Goal: Check status: Check status

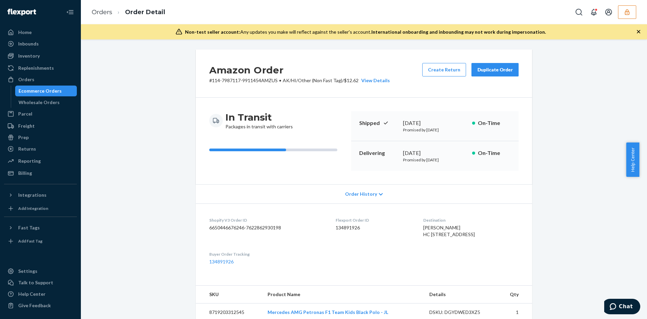
click at [621, 10] on button "button" at bounding box center [627, 11] width 18 height 13
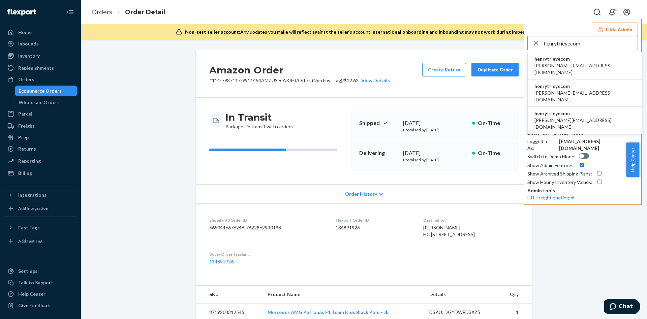
type input "henrytrieyecom"
click at [584, 79] on li "henrytrieyecom henry@trieye.com" at bounding box center [584, 92] width 114 height 27
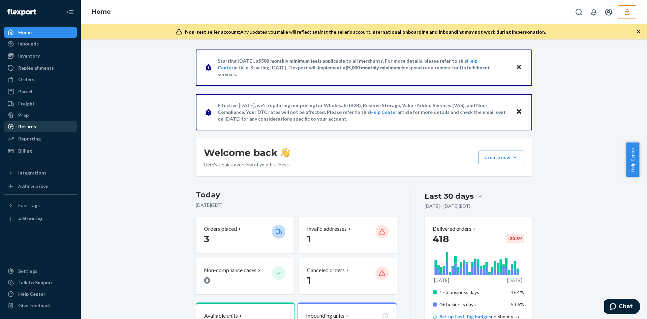
click at [36, 127] on div "Returns" at bounding box center [40, 126] width 71 height 9
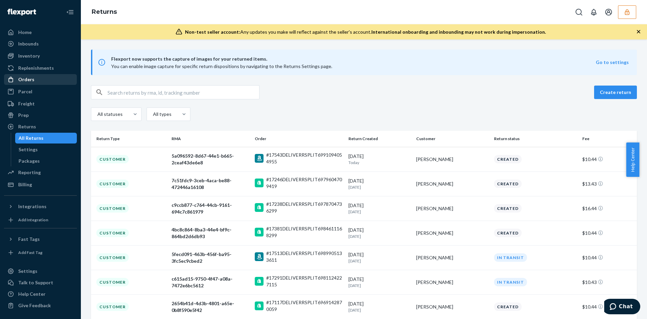
click at [13, 78] on icon at bounding box center [10, 79] width 7 height 7
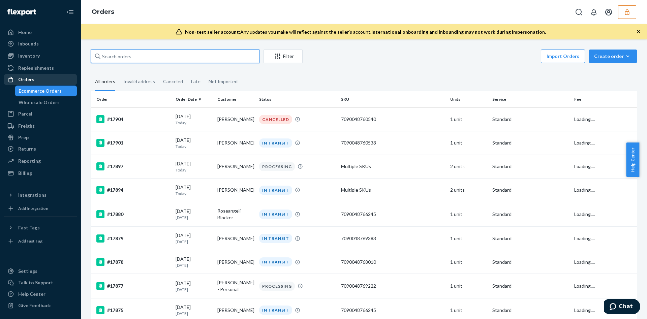
click at [139, 55] on input "text" at bounding box center [175, 56] width 168 height 13
paste input "133332734"
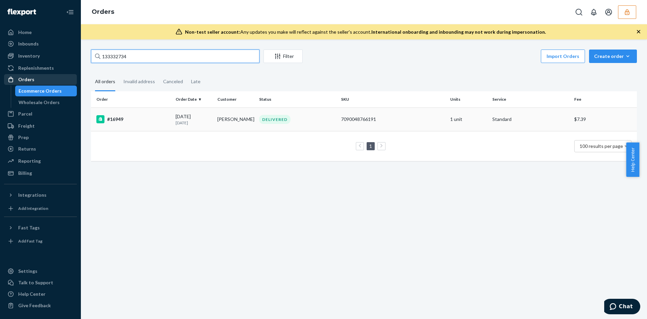
type input "133332734"
click at [189, 116] on div "07/28/2025 24 days ago" at bounding box center [193, 119] width 36 height 12
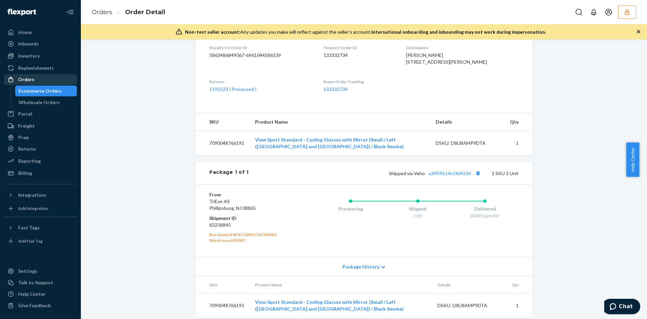
scroll to position [193, 0]
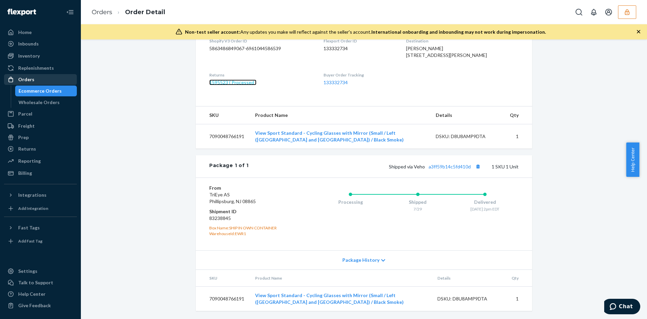
click at [227, 84] on link "1595523 ( Processed )" at bounding box center [232, 82] width 47 height 6
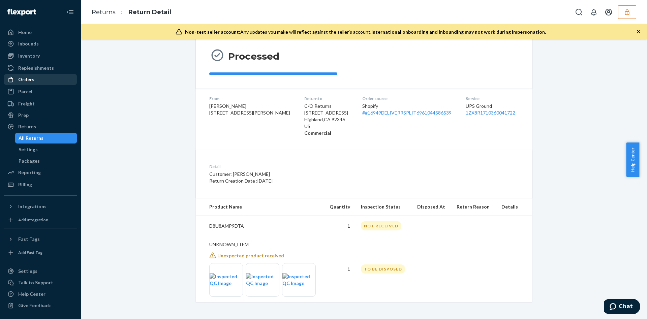
scroll to position [62, 0]
click at [129, 145] on div "Return #4c3a279a-abec-42f8-9d5c-1dc169f0a9fe $10.44 Share return label Processe…" at bounding box center [364, 146] width 556 height 316
click at [622, 8] on button "button" at bounding box center [627, 11] width 18 height 13
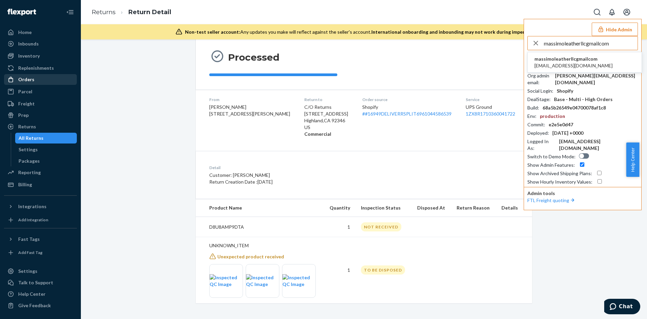
type input "massimoleatherllcgmailcom"
click at [573, 67] on span "massimoleatherllc@gmail.com" at bounding box center [573, 65] width 78 height 7
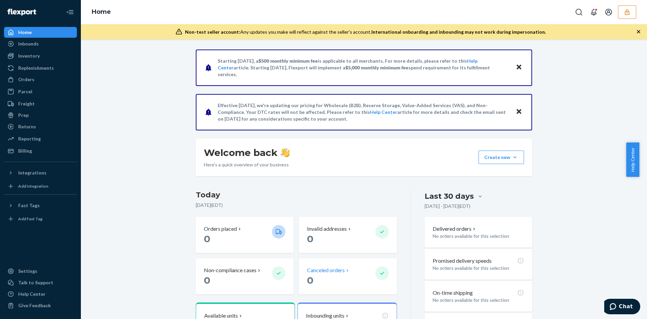
click at [330, 276] on p "0" at bounding box center [338, 280] width 63 height 12
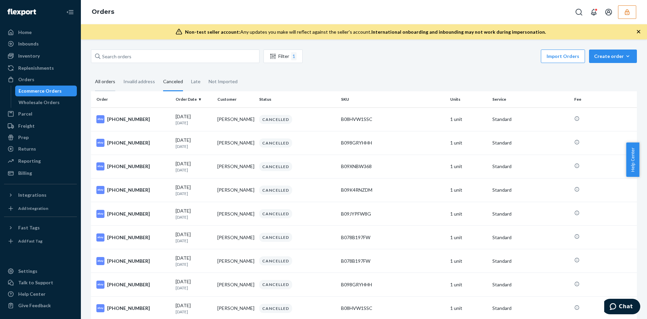
click at [98, 83] on div "All orders" at bounding box center [105, 82] width 20 height 19
click at [91, 73] on input "All orders" at bounding box center [91, 73] width 0 height 0
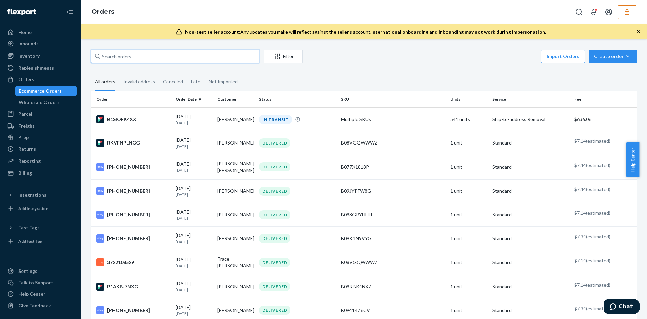
click at [146, 50] on input "text" at bounding box center [175, 56] width 168 height 13
drag, startPoint x: 146, startPoint y: 50, endPoint x: 141, endPoint y: 53, distance: 5.6
paste input "massimoleatherllcgmailcom"
type input "massimoleatherllcgmailcom"
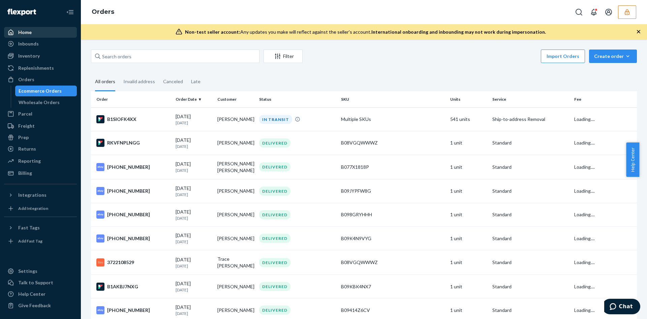
click at [51, 31] on div "Home" at bounding box center [40, 32] width 71 height 9
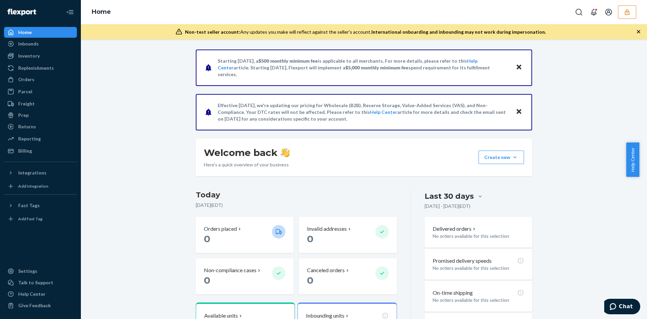
scroll to position [101, 0]
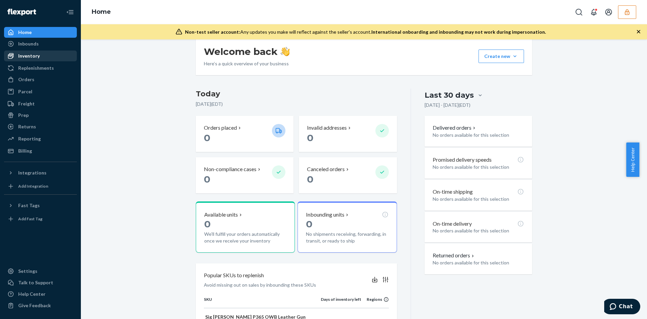
click at [27, 53] on div "Inventory" at bounding box center [29, 56] width 22 height 7
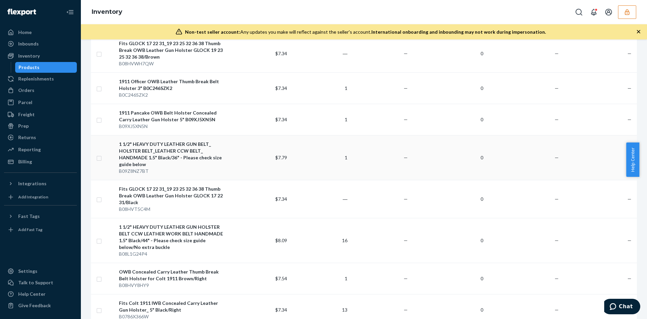
scroll to position [1162, 0]
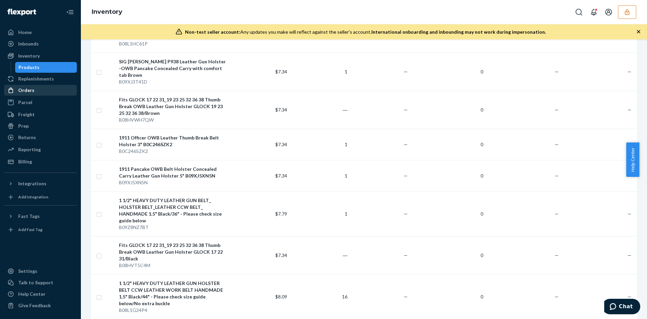
click at [39, 90] on div "Orders" at bounding box center [40, 90] width 71 height 9
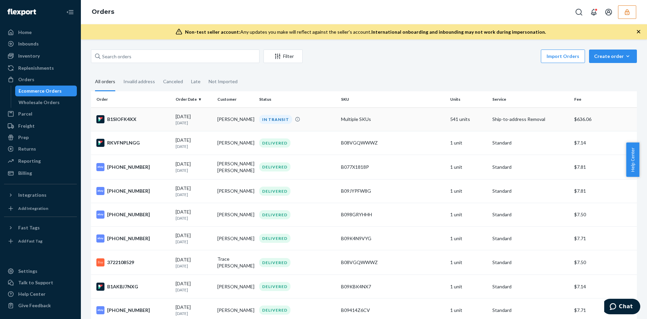
click at [411, 118] on td "Multiple SKUs" at bounding box center [392, 119] width 109 height 24
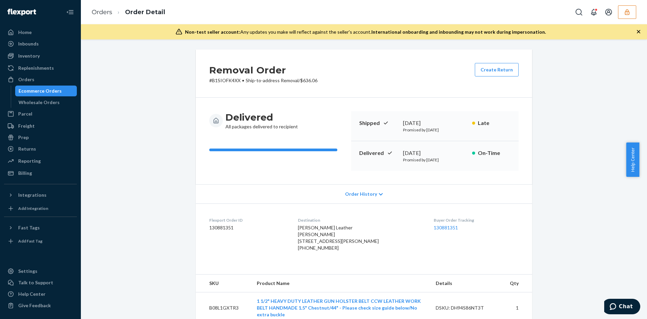
click at [361, 191] on span "Order History" at bounding box center [361, 194] width 32 height 7
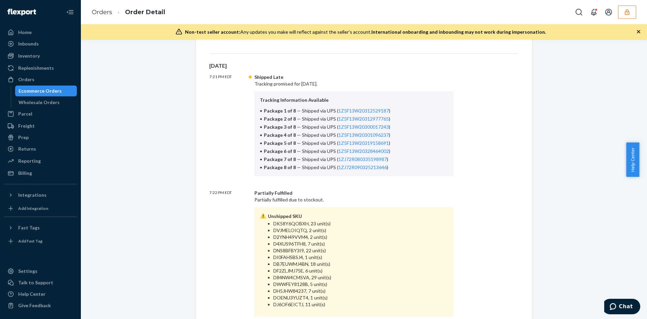
scroll to position [253, 0]
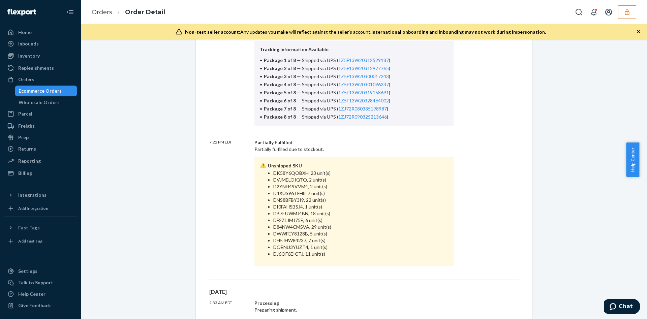
click at [289, 170] on li "DK58Y6QOBXH, 23 unit(s)" at bounding box center [360, 173] width 175 height 7
copy li "DK58Y6QOBXH"
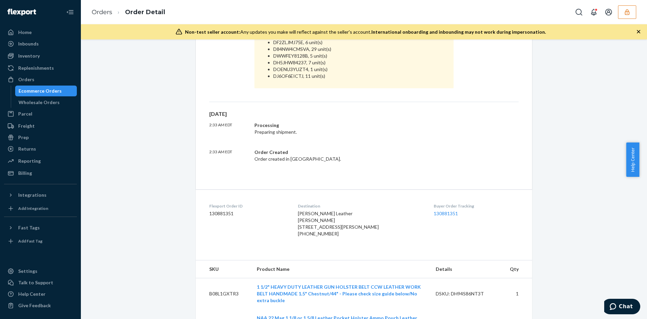
scroll to position [432, 0]
click at [625, 16] on button "button" at bounding box center [627, 11] width 18 height 13
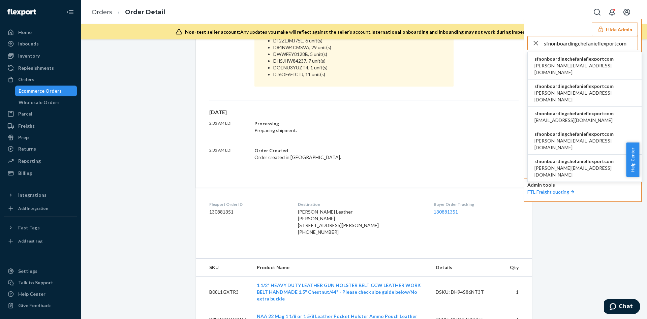
type input "sfnonboardingchefanieflexportcom"
click at [587, 59] on span "sfnonboardingchefanieflexportcom" at bounding box center [584, 59] width 100 height 7
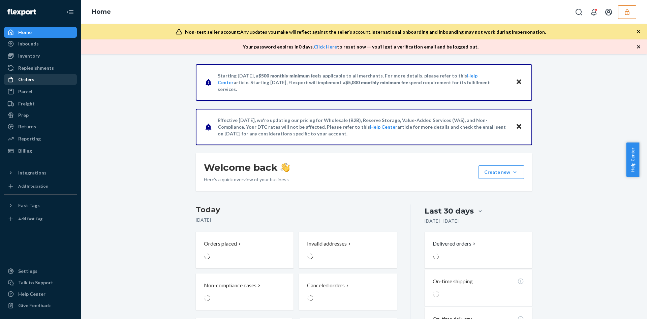
click at [37, 85] on link "Orders" at bounding box center [40, 79] width 73 height 11
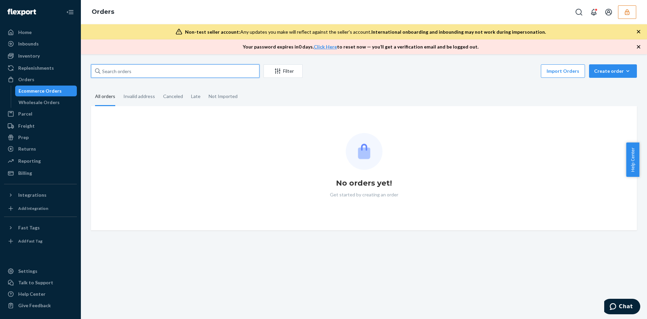
click at [149, 71] on input "text" at bounding box center [175, 70] width 168 height 13
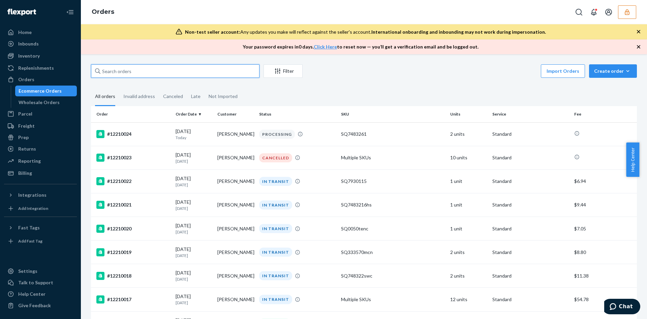
paste input "12210023"
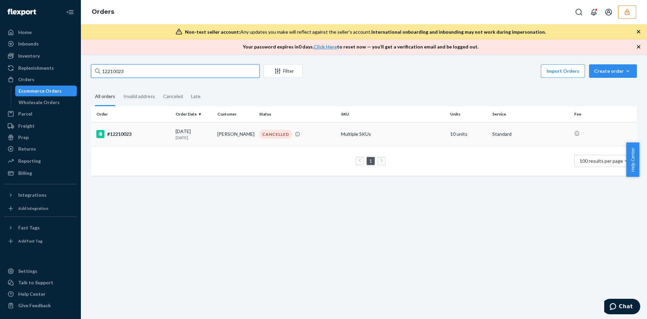
type input "12210023"
click at [183, 141] on td "08/20/2025 1 day ago" at bounding box center [194, 134] width 42 height 24
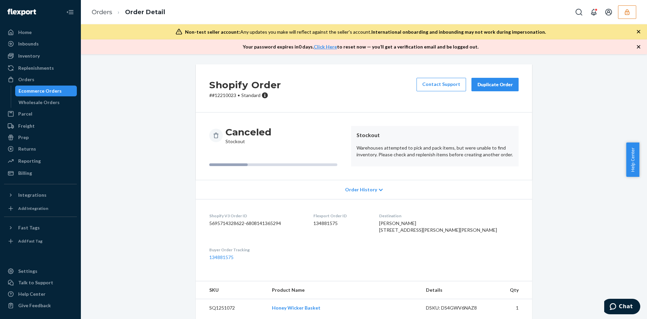
click at [354, 196] on div "Order History" at bounding box center [364, 189] width 336 height 19
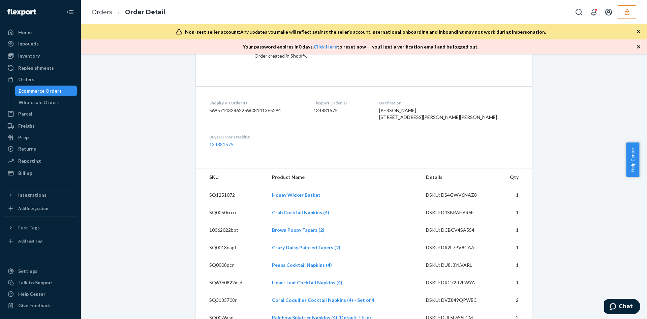
scroll to position [315, 0]
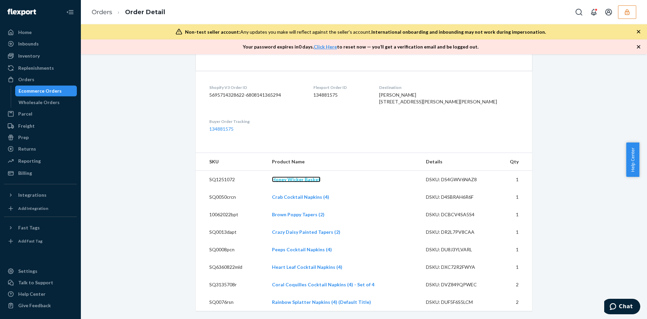
click at [281, 180] on link "Honey Wicker Basket" at bounding box center [296, 180] width 49 height 6
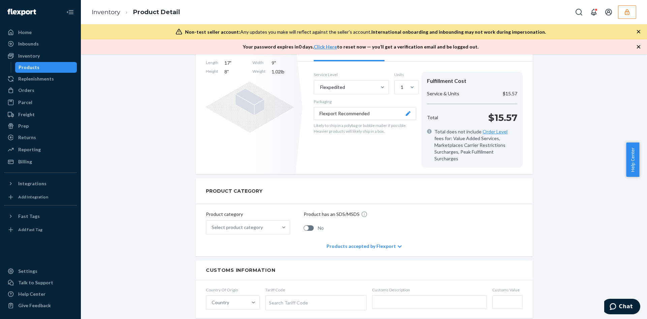
scroll to position [51, 0]
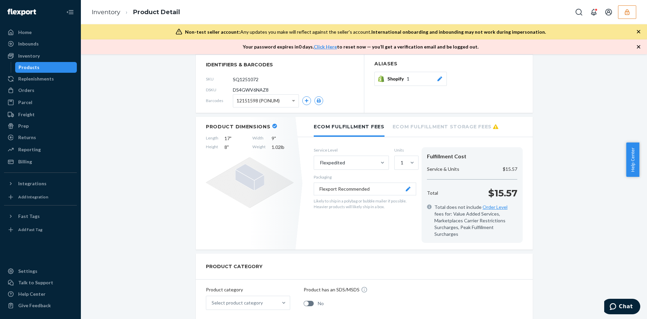
drag, startPoint x: 219, startPoint y: 90, endPoint x: 209, endPoint y: 82, distance: 12.7
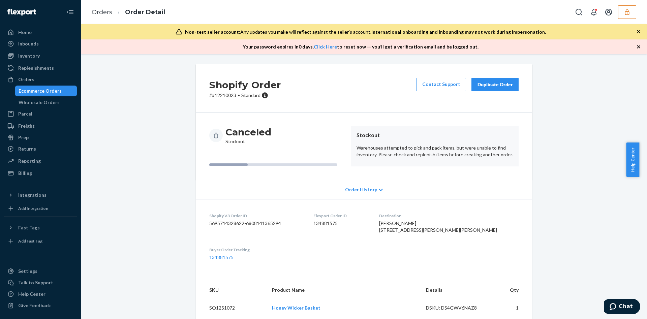
scroll to position [142, 0]
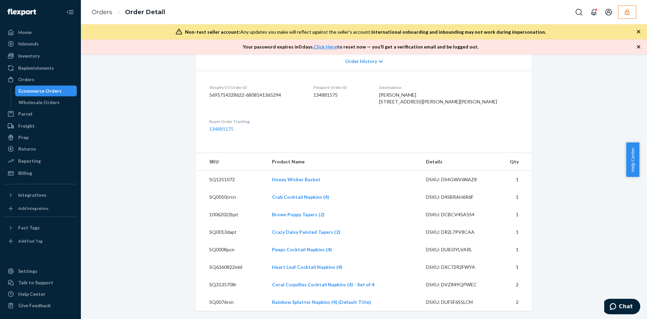
click at [284, 193] on td "Crab Cocktail Napkins (4)" at bounding box center [343, 197] width 154 height 18
click at [283, 194] on link "Crab Cocktail Napkins (4)" at bounding box center [300, 197] width 57 height 6
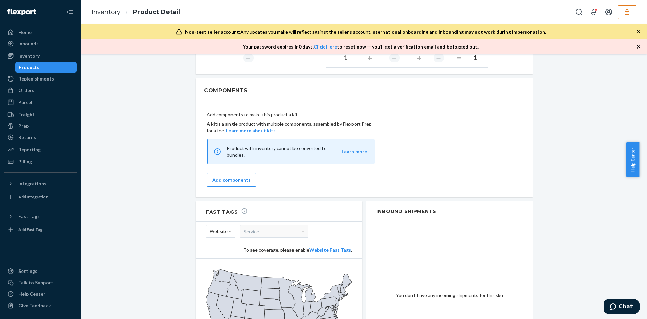
scroll to position [494, 0]
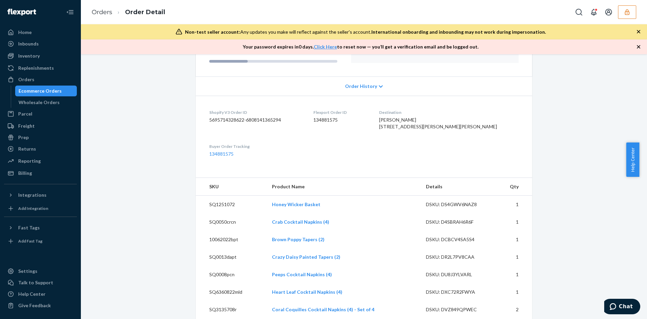
scroll to position [142, 0]
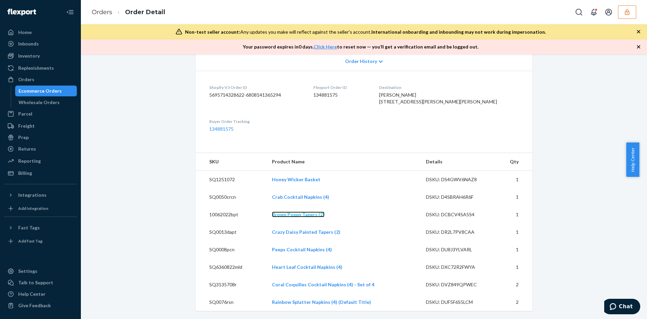
click at [301, 215] on link "Brown Poppy Tapers (2)" at bounding box center [298, 215] width 53 height 6
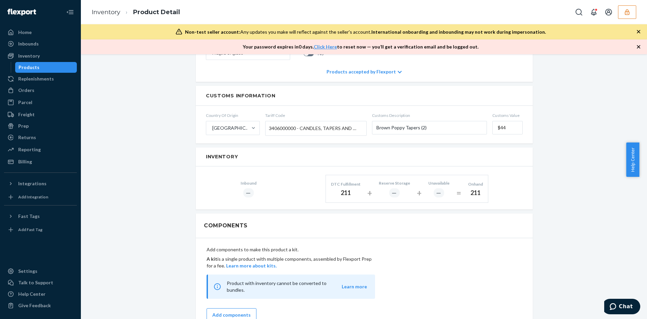
scroll to position [404, 0]
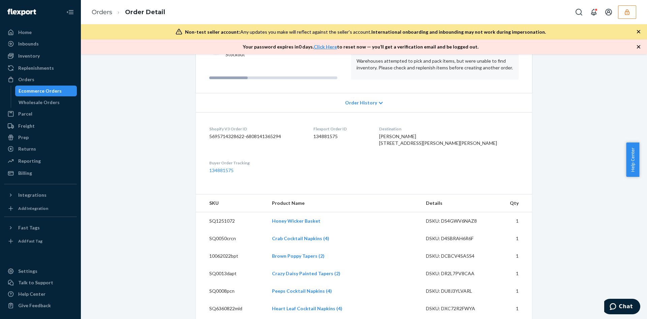
scroll to position [142, 0]
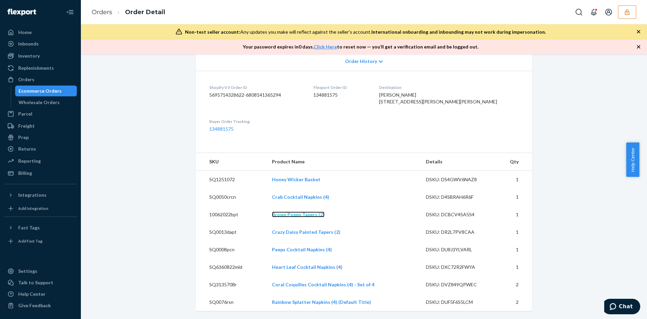
click at [284, 216] on link "Brown Poppy Tapers (2)" at bounding box center [298, 215] width 53 height 6
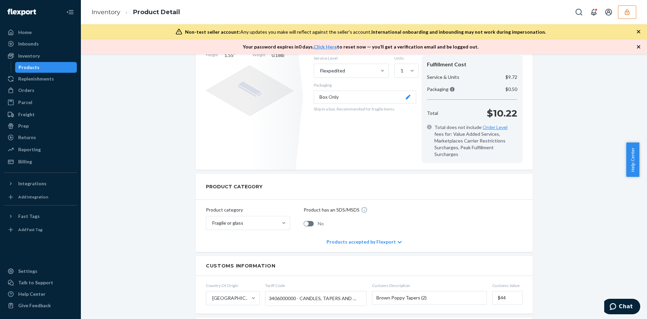
scroll to position [202, 0]
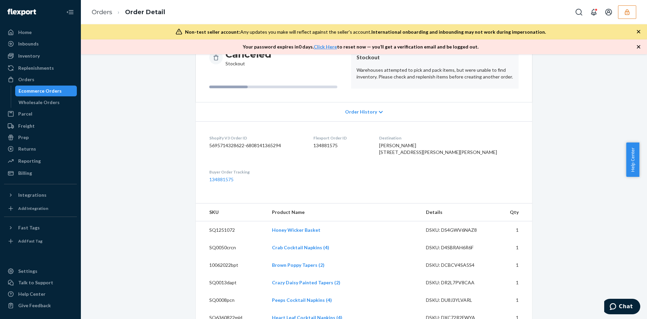
scroll to position [142, 0]
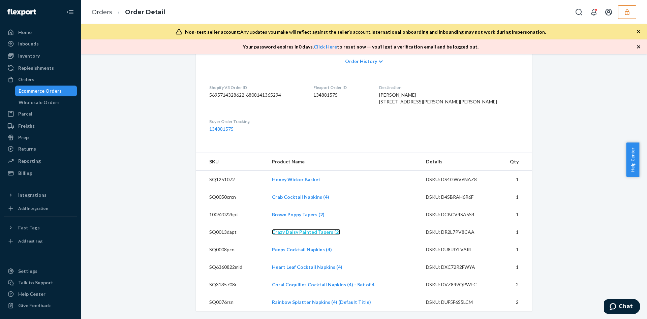
click at [301, 230] on link "Crazy Daisy Painted Tapers (2)" at bounding box center [306, 232] width 68 height 6
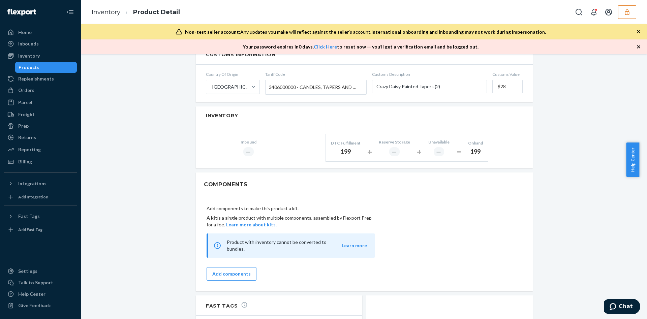
scroll to position [387, 0]
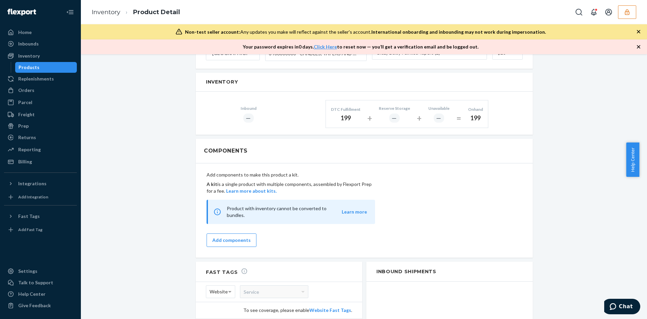
drag, startPoint x: 296, startPoint y: 148, endPoint x: 293, endPoint y: 142, distance: 6.2
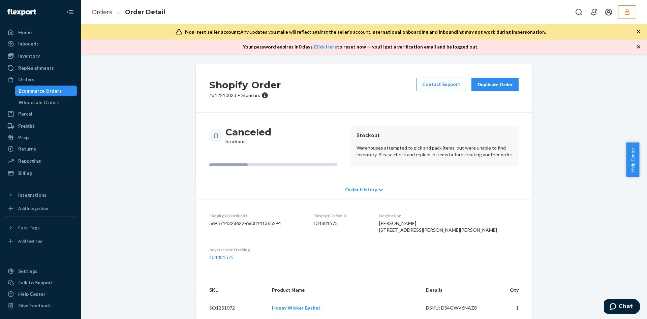
scroll to position [142, 0]
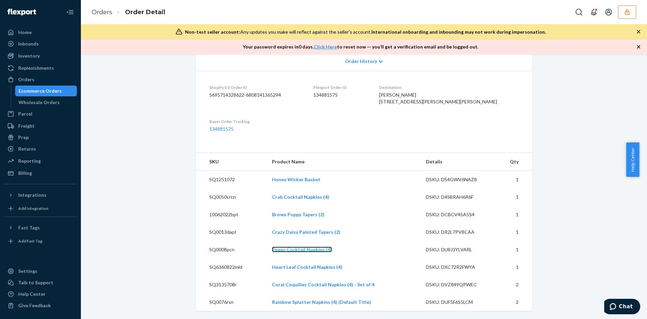
click at [309, 250] on link "Peeps Cocktail Napkins (4)" at bounding box center [302, 250] width 60 height 6
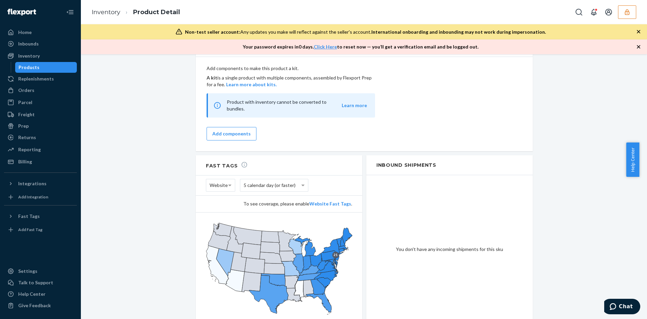
scroll to position [494, 0]
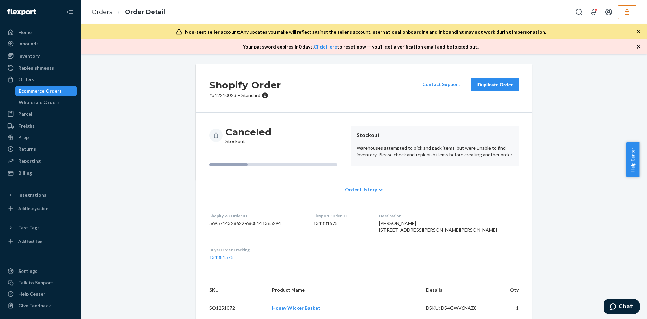
scroll to position [142, 0]
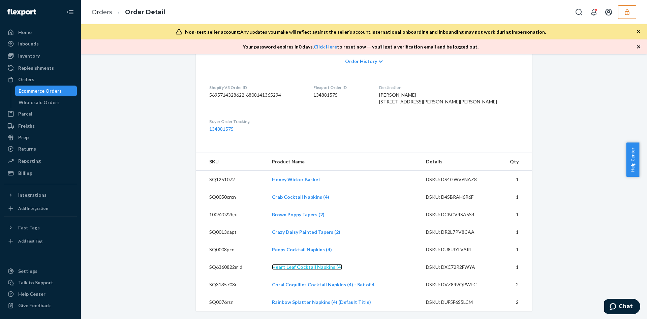
click at [315, 268] on link "Heart Leaf Cocktail Napkins (4)" at bounding box center [307, 267] width 70 height 6
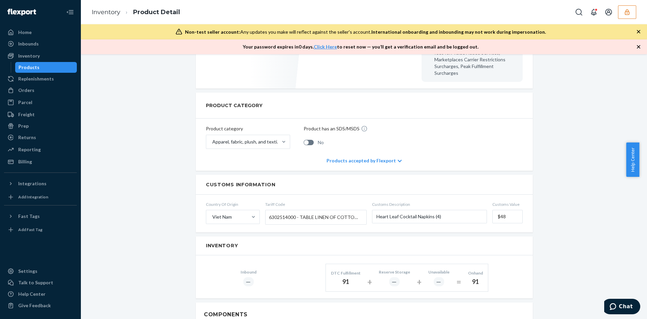
scroll to position [253, 0]
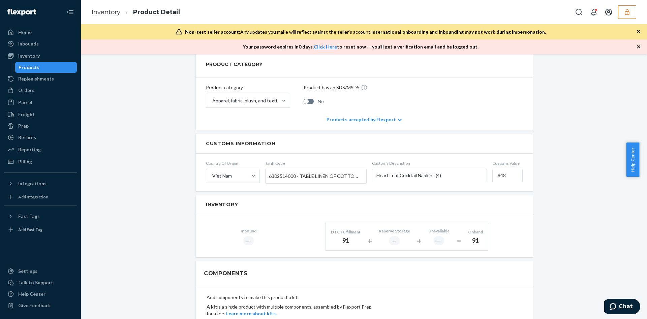
drag, startPoint x: 343, startPoint y: 191, endPoint x: 328, endPoint y: 201, distance: 17.7
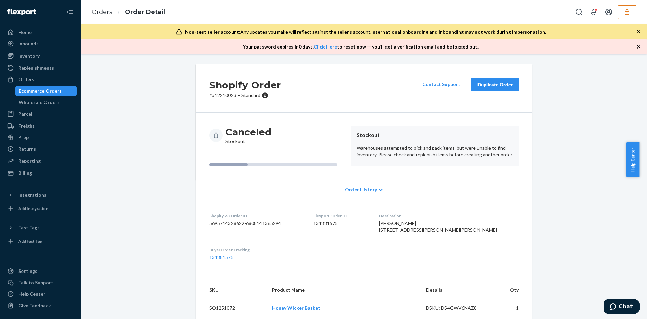
scroll to position [142, 0]
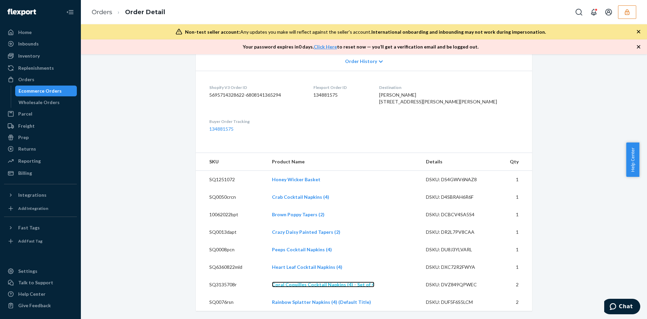
click at [313, 284] on link "Coral Coquilles Cocktail Napkins (4) - Set of 4" at bounding box center [323, 285] width 102 height 6
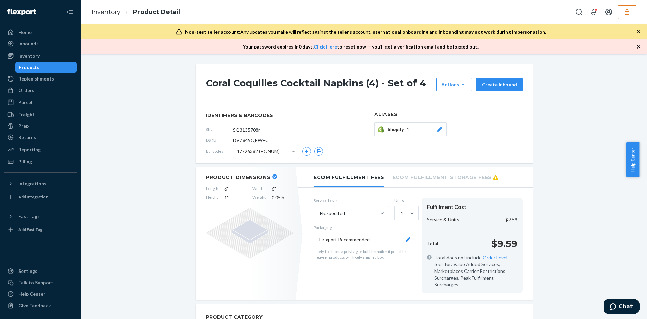
scroll to position [354, 0]
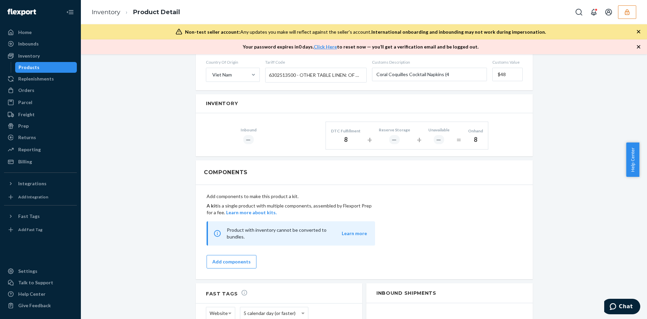
drag, startPoint x: 325, startPoint y: 115, endPoint x: 307, endPoint y: 125, distance: 20.5
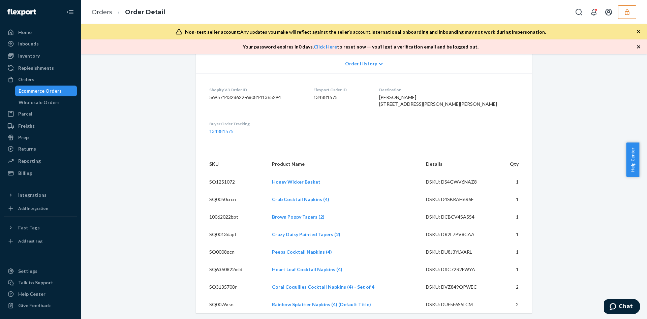
scroll to position [142, 0]
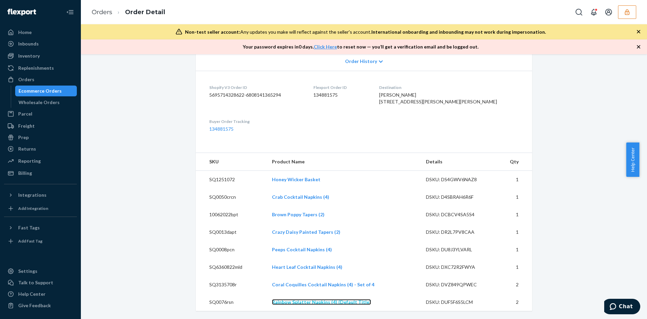
click at [290, 300] on link "Rainbow Splatter Napkins (4) (Default Title)" at bounding box center [321, 302] width 99 height 6
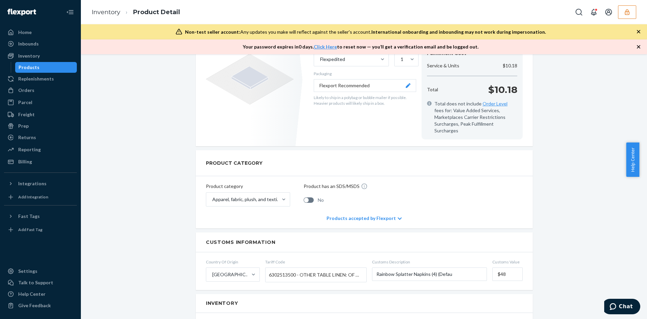
scroll to position [90, 0]
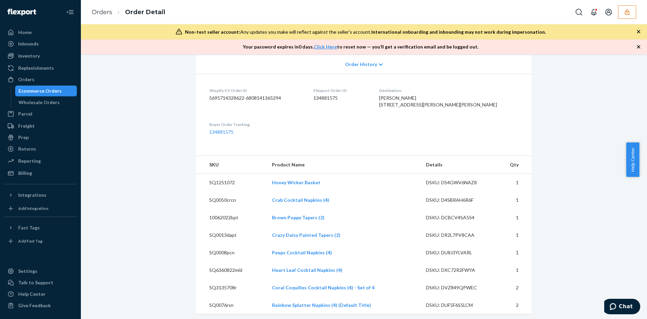
scroll to position [142, 0]
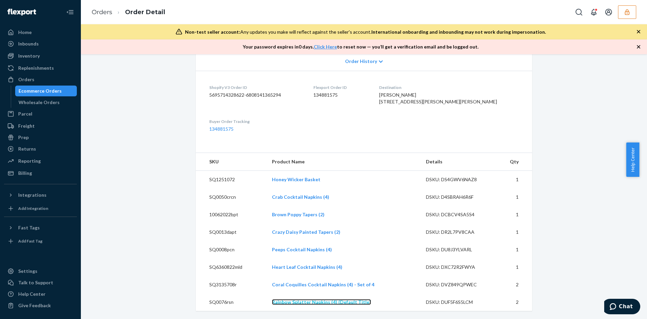
click at [348, 305] on link "Rainbow Splatter Napkins (4) (Default Title)" at bounding box center [321, 302] width 99 height 6
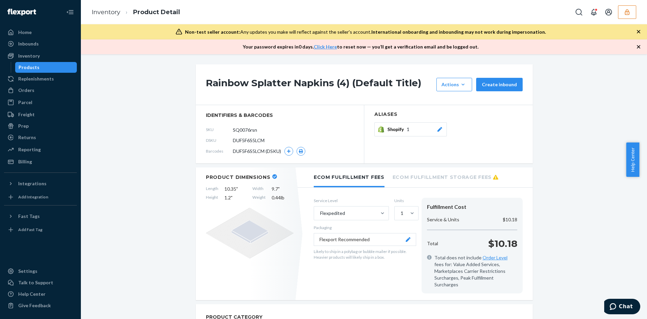
scroll to position [404, 0]
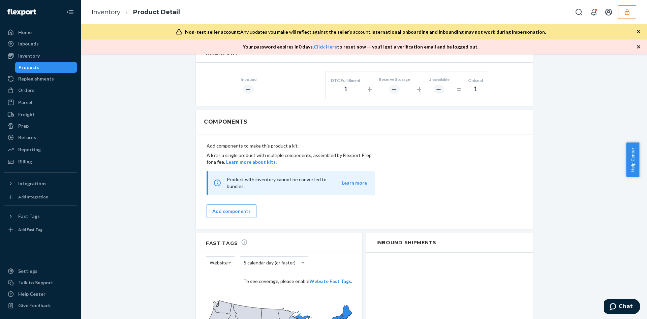
click at [623, 9] on button "button" at bounding box center [627, 11] width 18 height 13
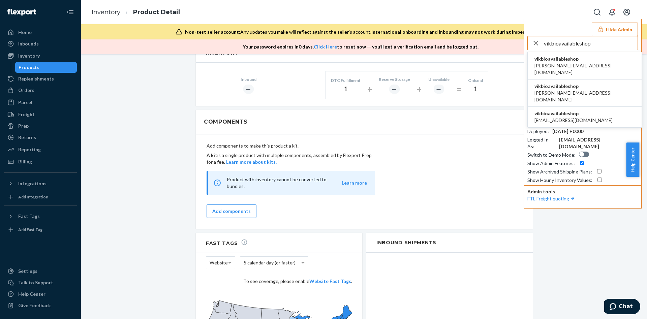
type input "vikbioavailableshop"
click at [583, 107] on li "vikbioavailableshop vik@bioavailable.shop" at bounding box center [584, 117] width 114 height 21
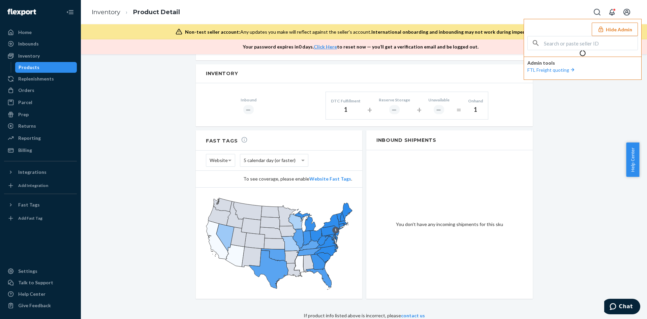
scroll to position [377, 0]
